Goal: Communication & Community: Participate in discussion

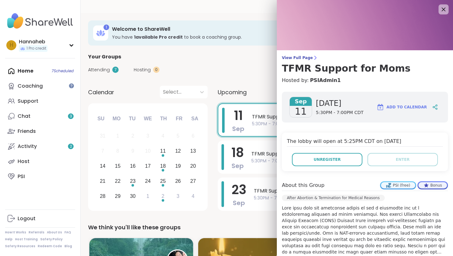
click at [246, 41] on div "1 Welcome to ShareWell You have 1 available Pro credit to book a coaching group…" at bounding box center [266, 32] width 357 height 25
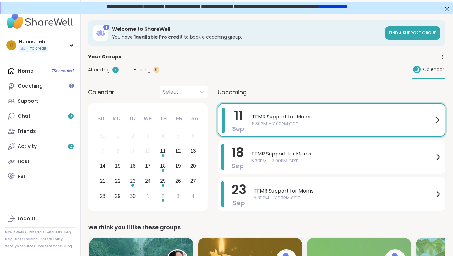
click at [263, 121] on span "5:30PM - 7:00PM CDT" at bounding box center [343, 124] width 182 height 7
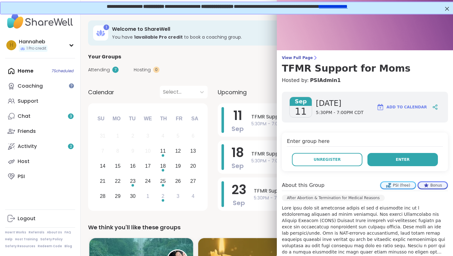
click at [400, 159] on span "Enter" at bounding box center [403, 160] width 14 height 6
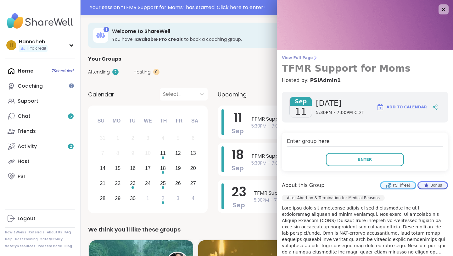
click at [305, 56] on span "View Full Page" at bounding box center [365, 57] width 166 height 5
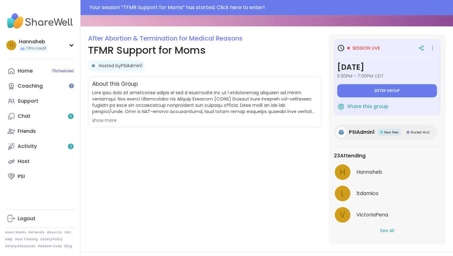
scroll to position [62, 0]
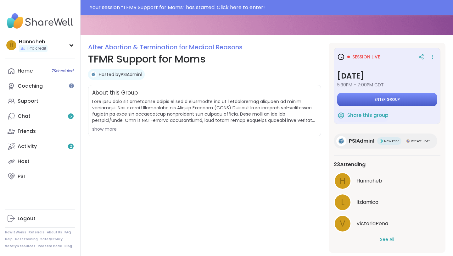
click at [379, 101] on span "Enter group" at bounding box center [387, 99] width 25 height 5
